Goal: Register for event/course

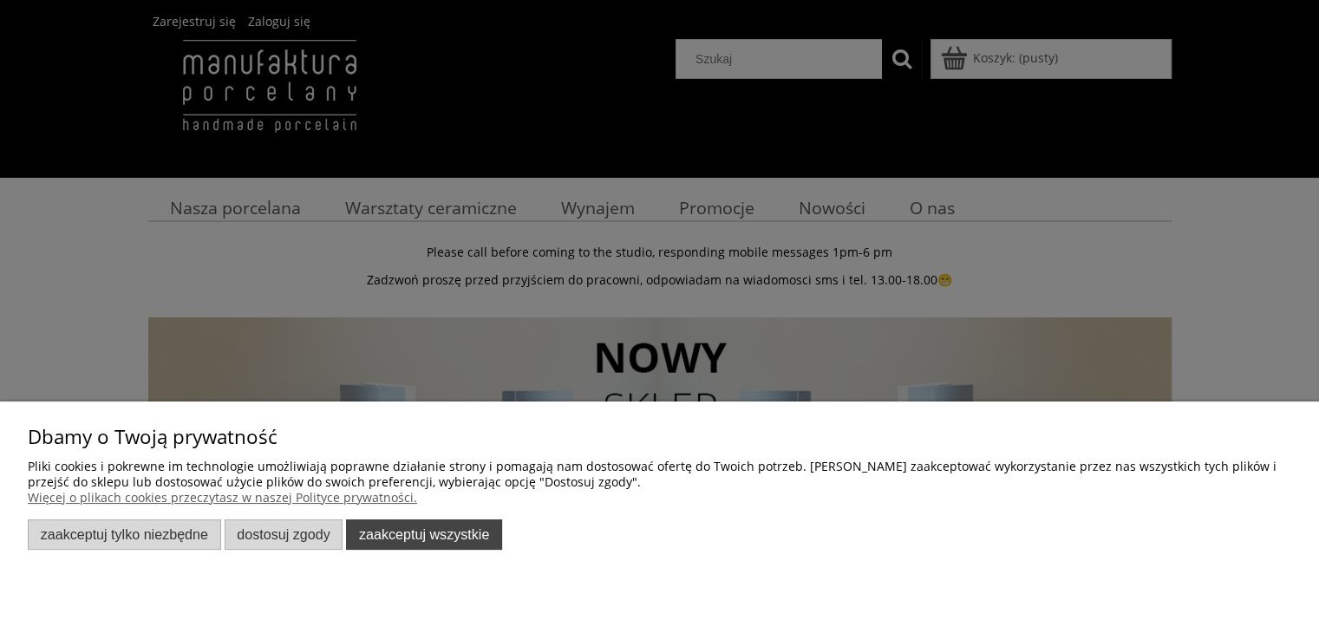
click at [450, 523] on button "Zaakceptuj wszystkie" at bounding box center [424, 534] width 156 height 30
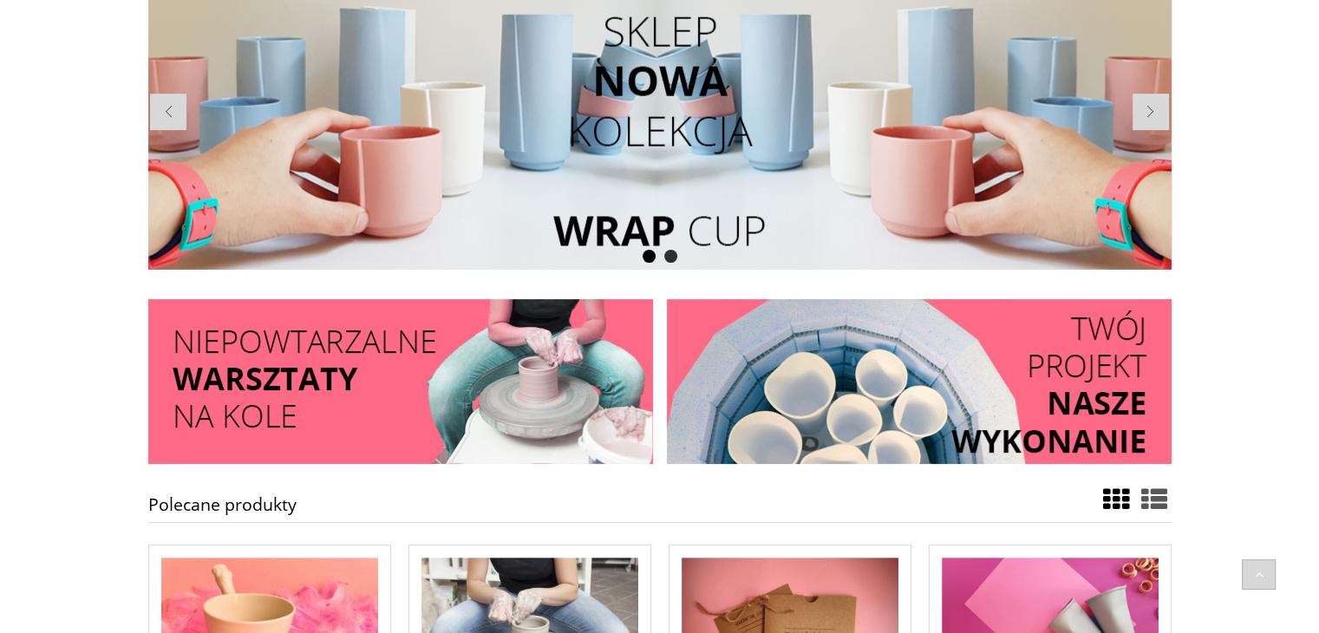
scroll to position [520, 0]
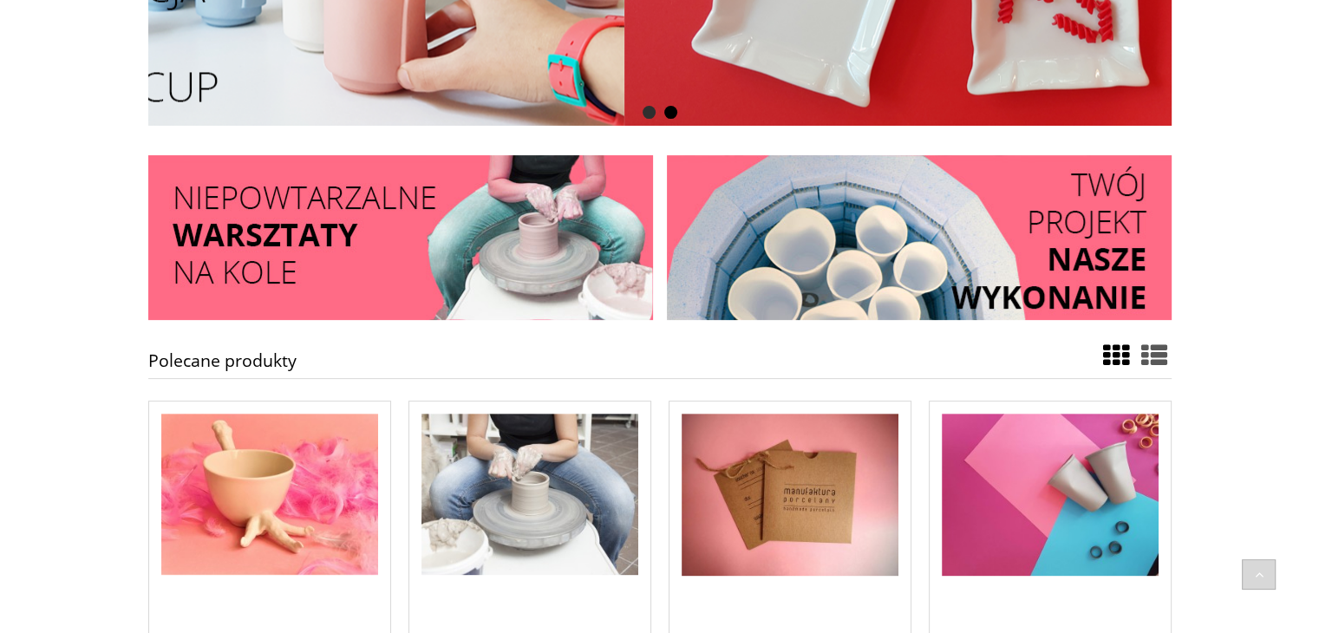
click at [877, 244] on img at bounding box center [919, 237] width 505 height 165
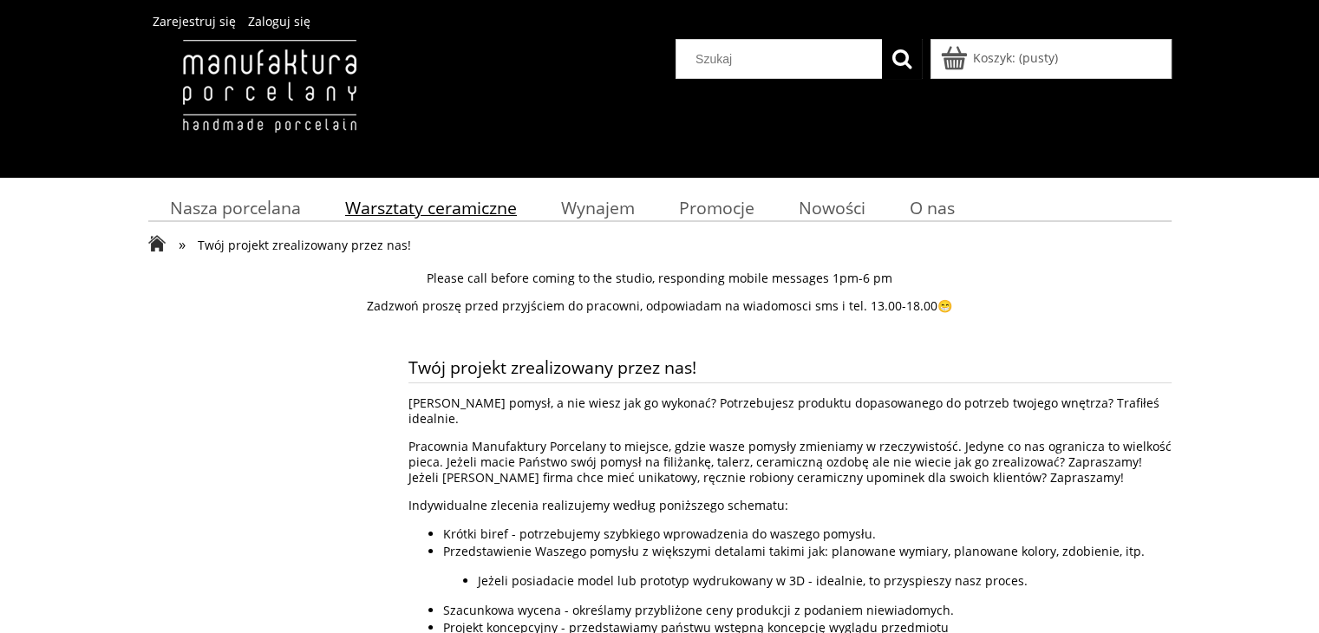
click at [409, 206] on span "Warsztaty ceramiczne" at bounding box center [431, 207] width 172 height 23
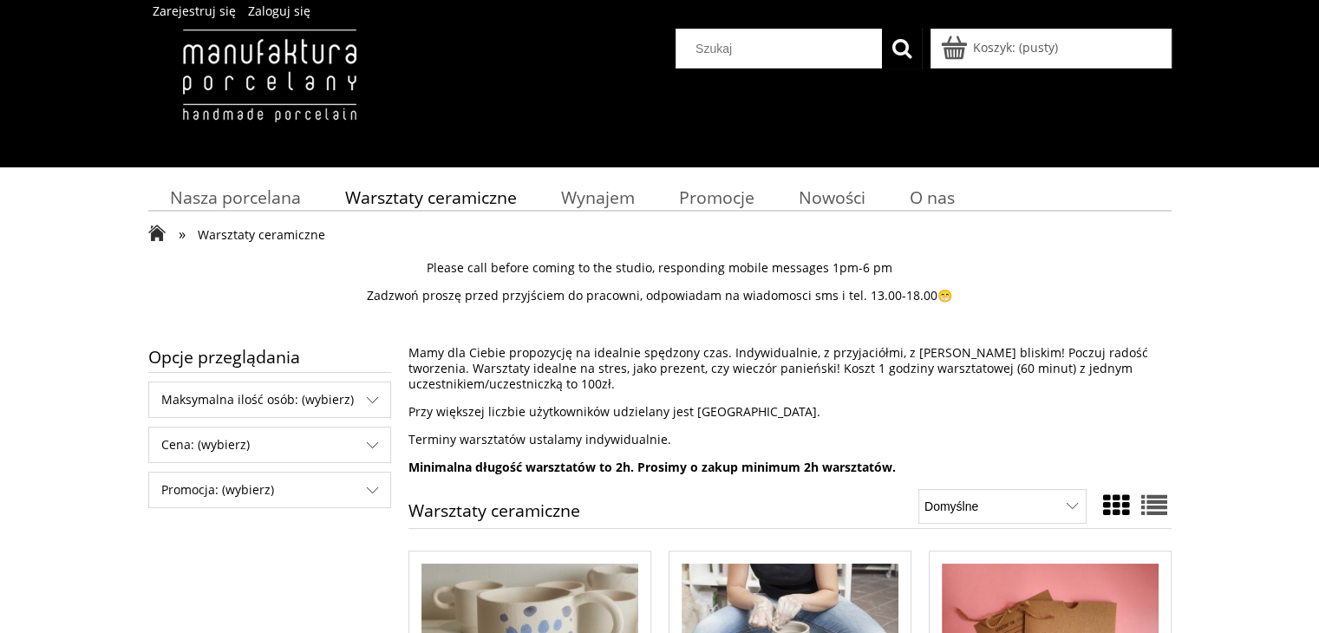
scroll to position [173, 0]
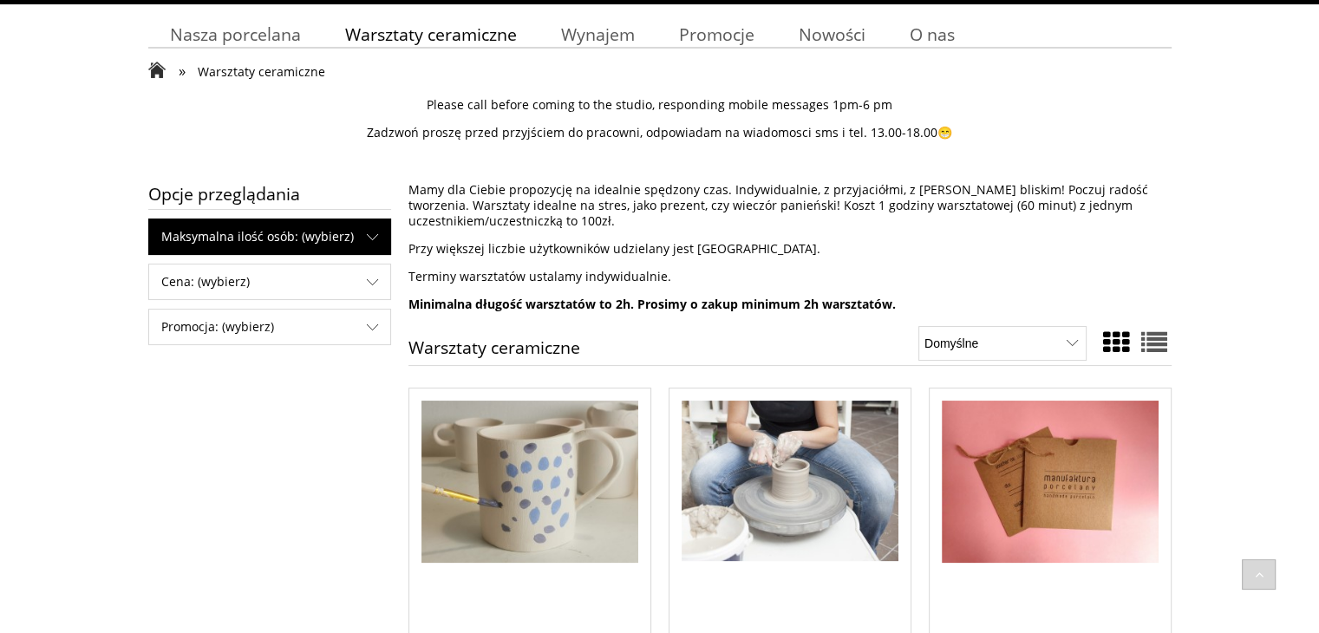
click at [329, 240] on span "Maksymalna ilość osób: (wybierz)" at bounding box center [269, 236] width 241 height 35
click at [277, 271] on link "do 2 osób (4)" at bounding box center [270, 274] width 194 height 21
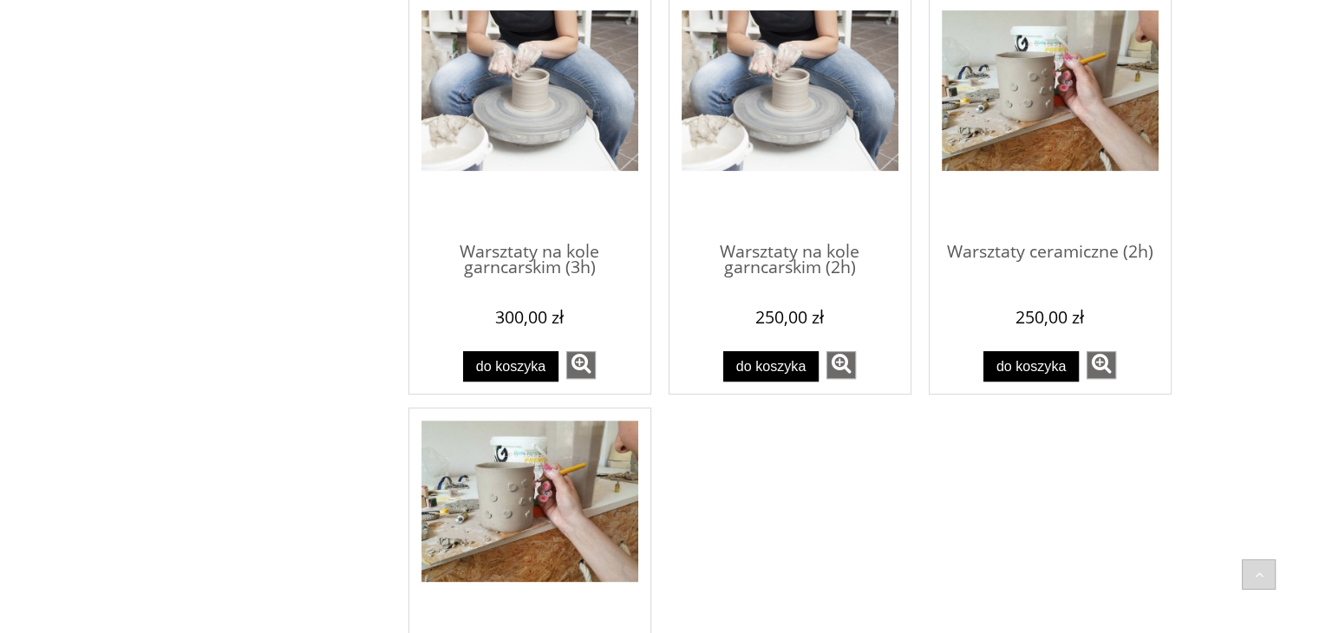
scroll to position [520, 0]
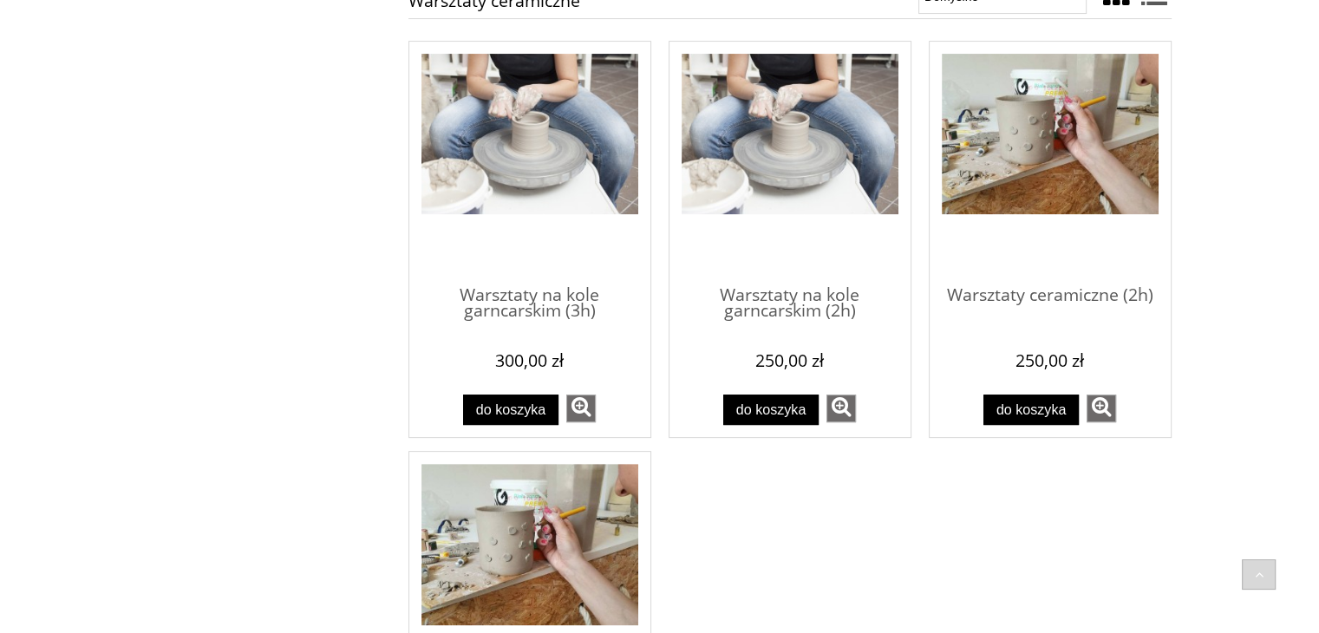
click at [1062, 243] on span "Przejdź do produktu Warsztaty ceramiczne (2h)" at bounding box center [1050, 162] width 217 height 217
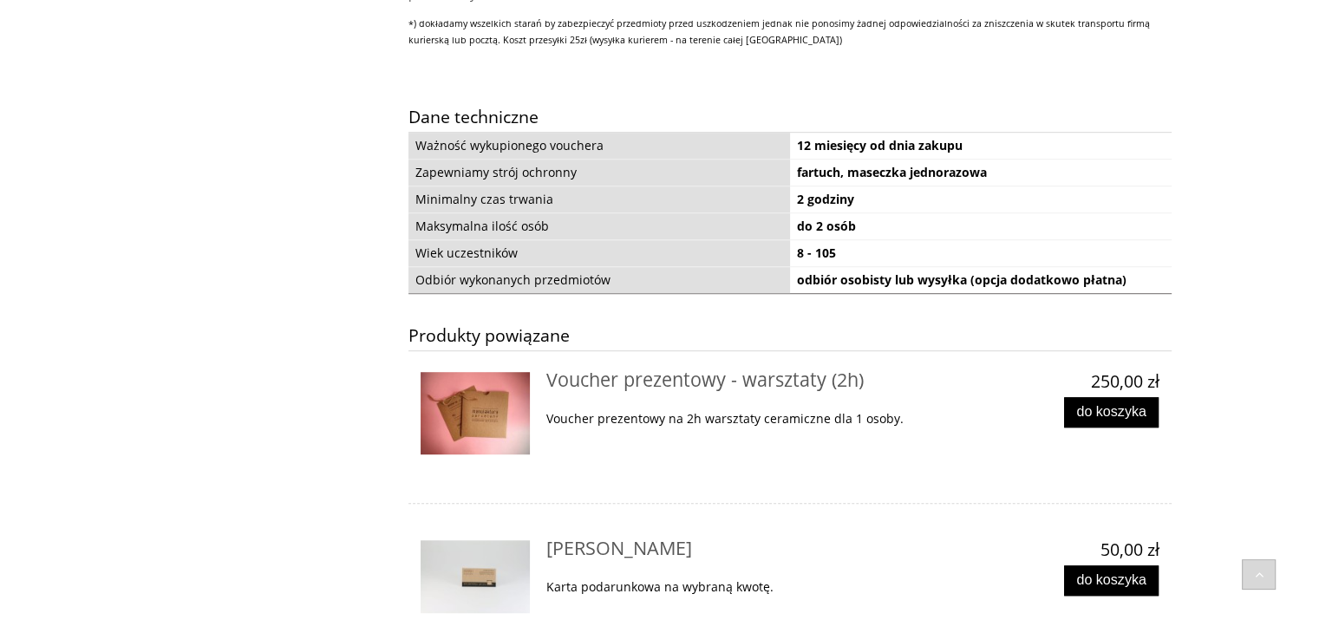
scroll to position [520, 0]
